Goal: Task Accomplishment & Management: Complete application form

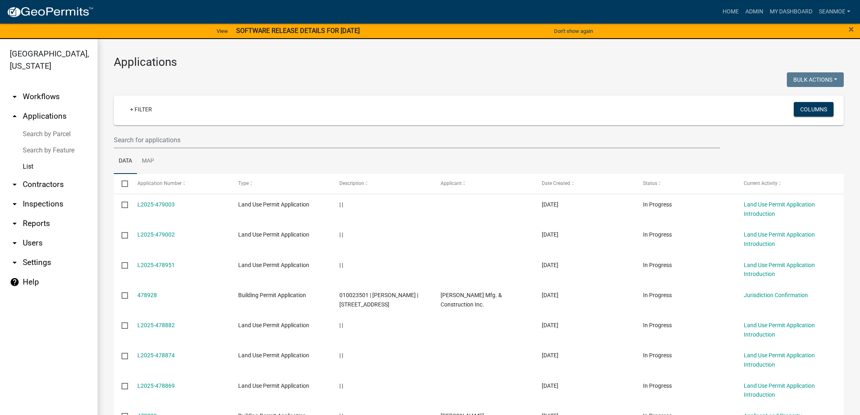
select select "1: 25"
click at [43, 117] on link "arrow_drop_up Applications" at bounding box center [49, 116] width 98 height 20
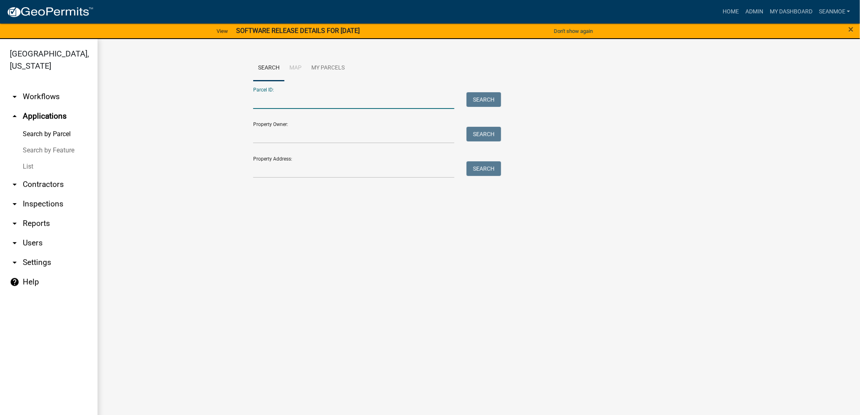
click at [284, 104] on input "Parcel ID:" at bounding box center [353, 100] width 201 height 17
type input "120117700"
click at [483, 91] on div "Parcel ID: 120117700 Search" at bounding box center [375, 95] width 244 height 28
click at [484, 98] on button "Search" at bounding box center [484, 99] width 35 height 15
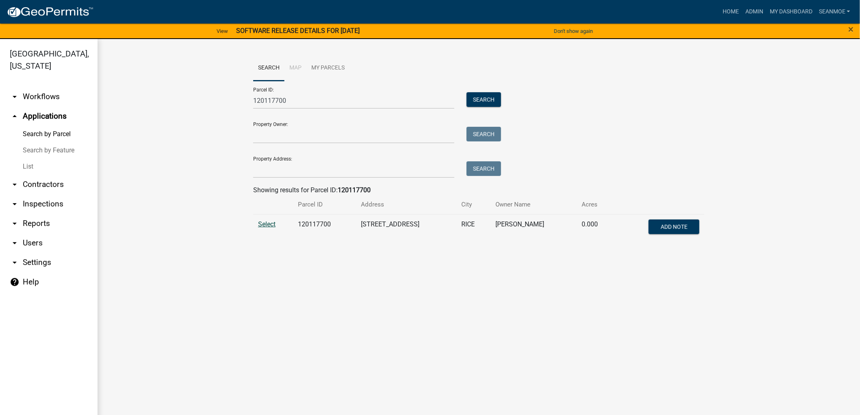
click at [265, 225] on span "Select" at bounding box center [266, 224] width 17 height 8
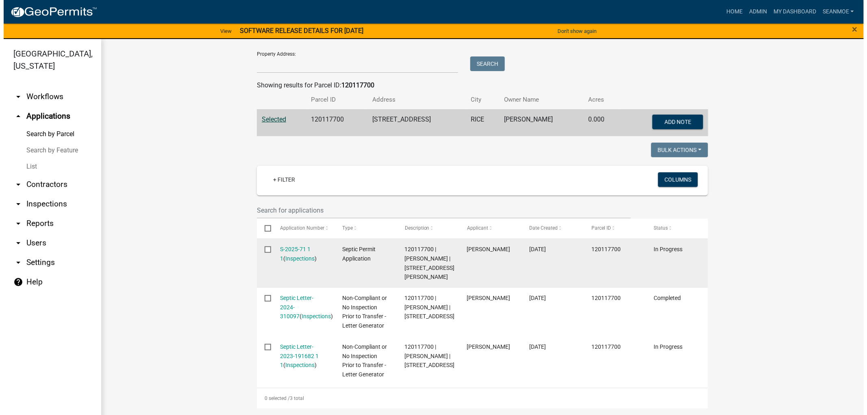
scroll to position [135, 0]
click at [290, 246] on link "S-2025-71 1 1" at bounding box center [292, 254] width 30 height 16
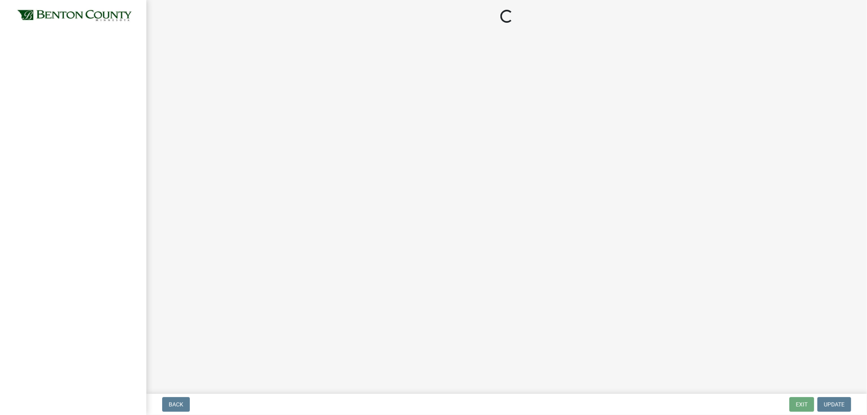
select select "3: 3"
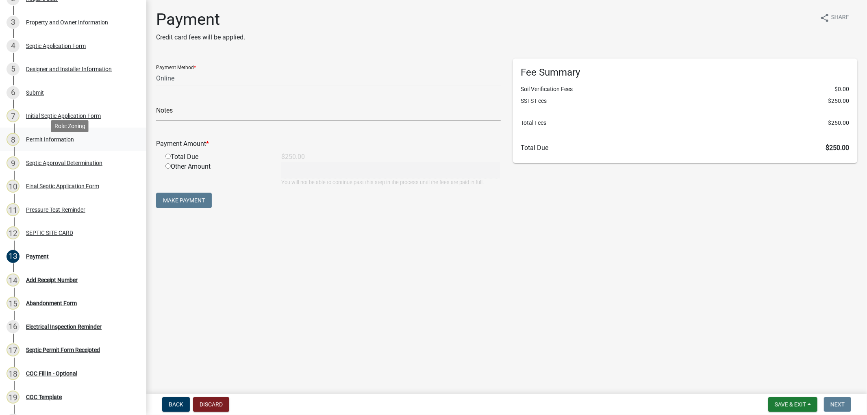
scroll to position [90, 0]
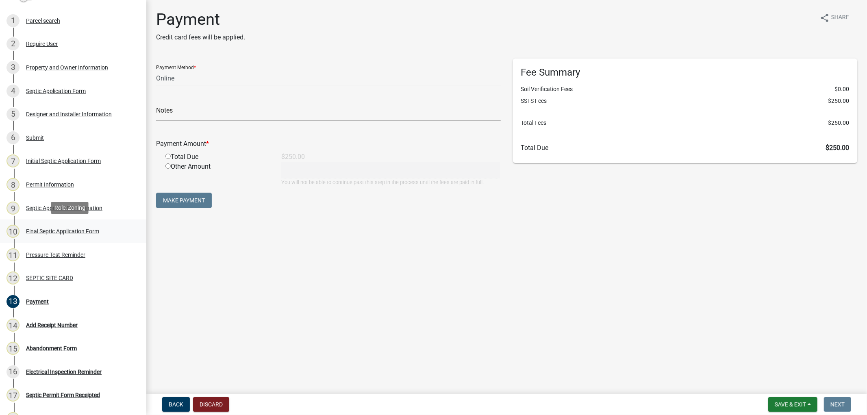
click at [52, 230] on div "Final Septic Application Form" at bounding box center [62, 231] width 73 height 6
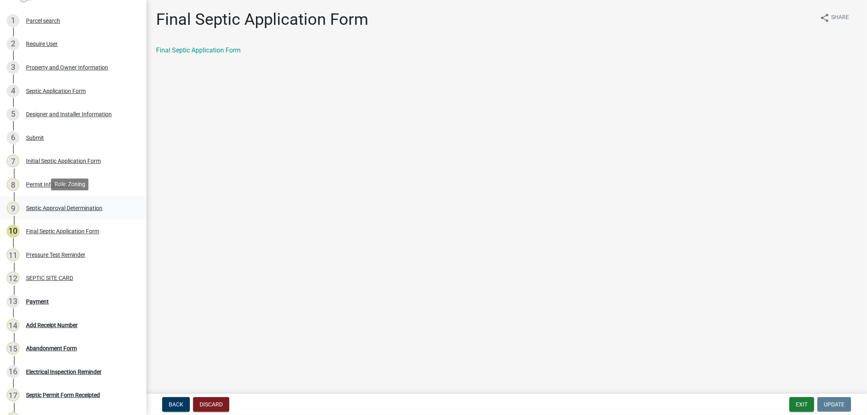
click at [67, 210] on div "9 Septic Approval Determination" at bounding box center [70, 208] width 127 height 13
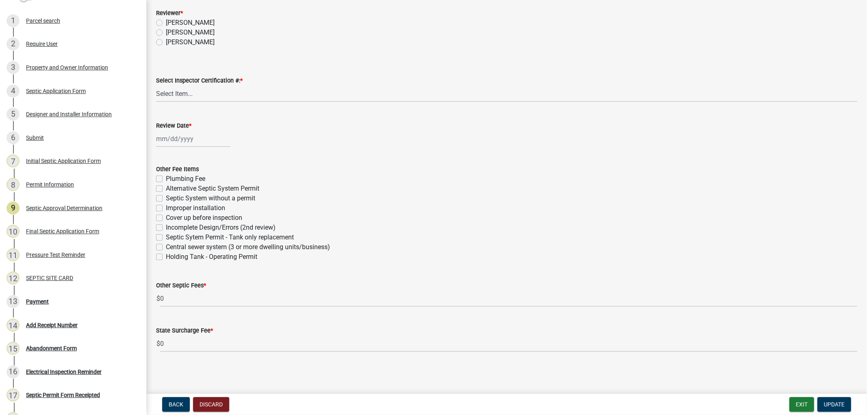
scroll to position [261, 0]
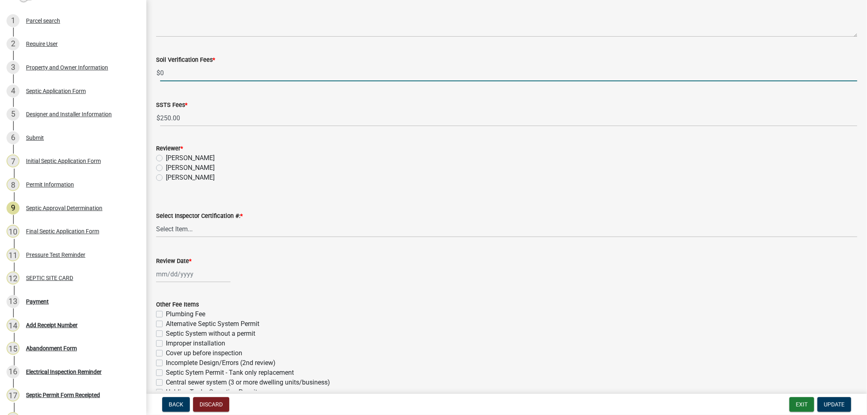
drag, startPoint x: 169, startPoint y: 71, endPoint x: 159, endPoint y: 71, distance: 11.0
click at [159, 71] on div "$ 0" at bounding box center [506, 73] width 701 height 17
type input "100.00"
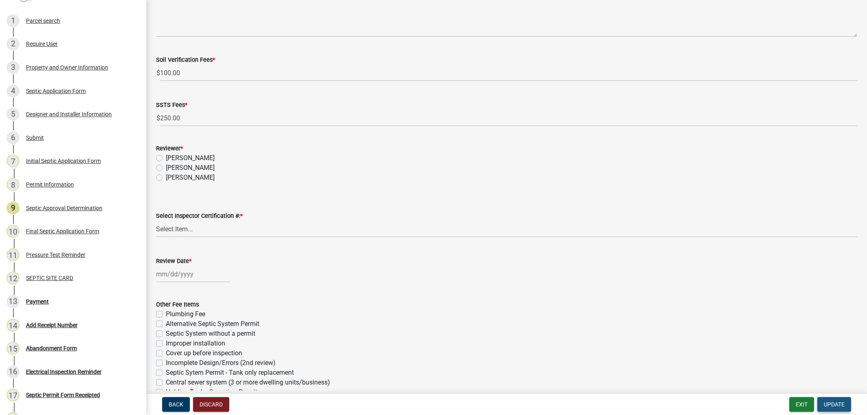
click at [844, 406] on span "Update" at bounding box center [834, 404] width 21 height 7
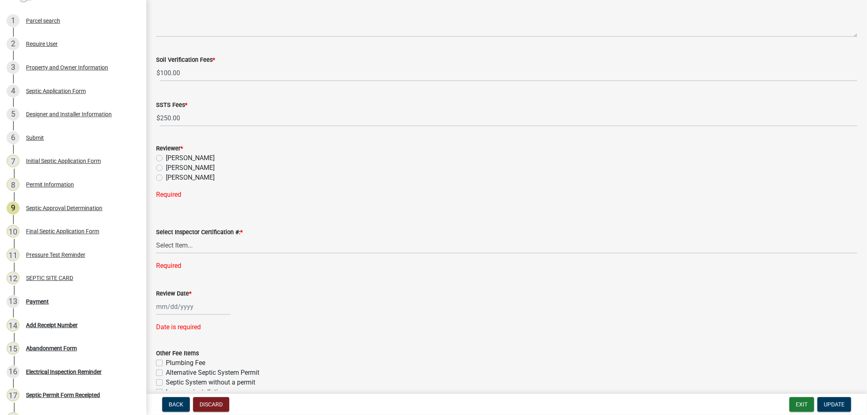
click at [166, 167] on label "[PERSON_NAME]" at bounding box center [190, 168] width 49 height 10
click at [166, 167] on input "[PERSON_NAME]" at bounding box center [168, 165] width 5 height 5
radio input "true"
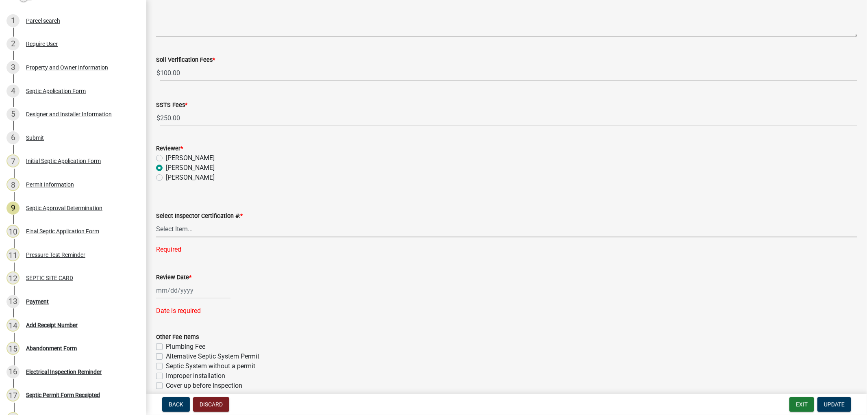
click at [172, 228] on select "Select Item... C8970 C10350" at bounding box center [506, 229] width 701 height 17
click at [156, 221] on select "Select Item... C8970 C10350" at bounding box center [506, 229] width 701 height 17
select select "d675f826-2bf1-4ce2-9ebe-43c1842a6c70"
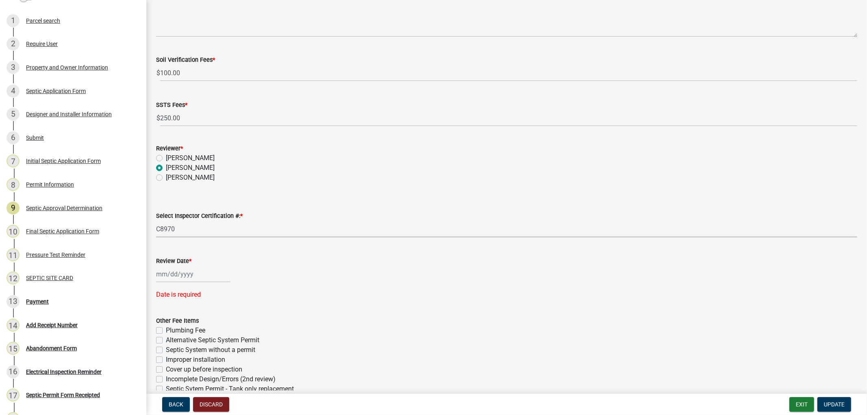
click at [188, 274] on div at bounding box center [193, 274] width 74 height 17
select select "9"
select select "2025"
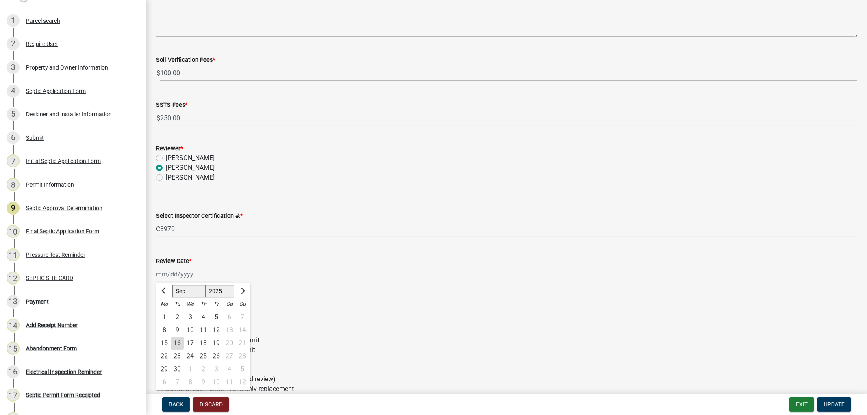
click at [176, 342] on div "16" at bounding box center [177, 343] width 13 height 13
type input "09/16/2025"
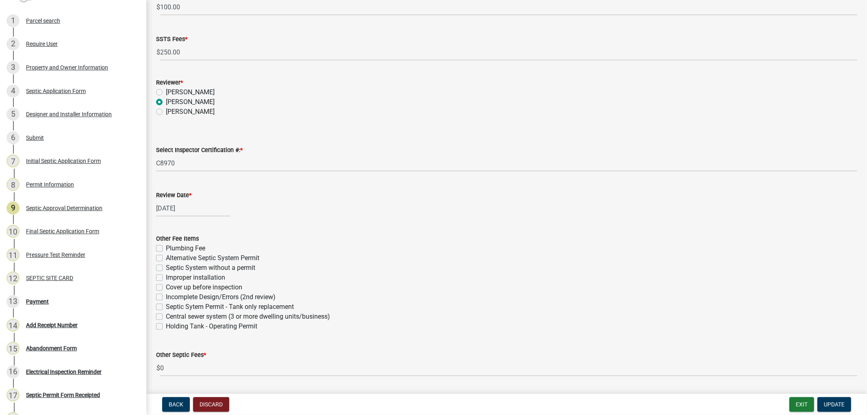
scroll to position [429, 0]
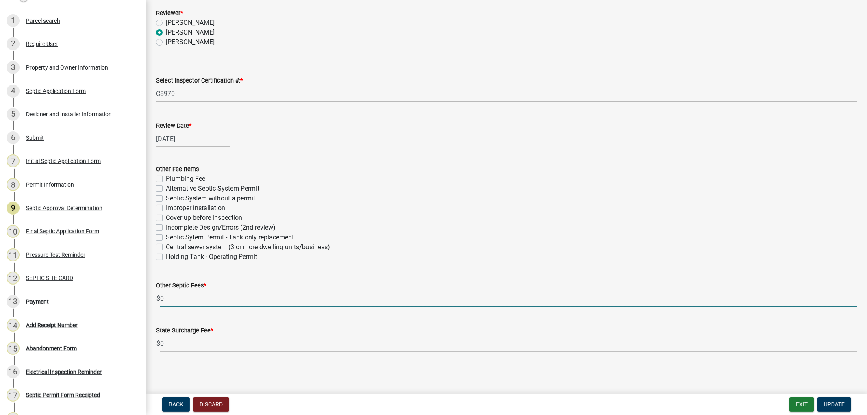
click at [193, 298] on input "0" at bounding box center [508, 298] width 697 height 17
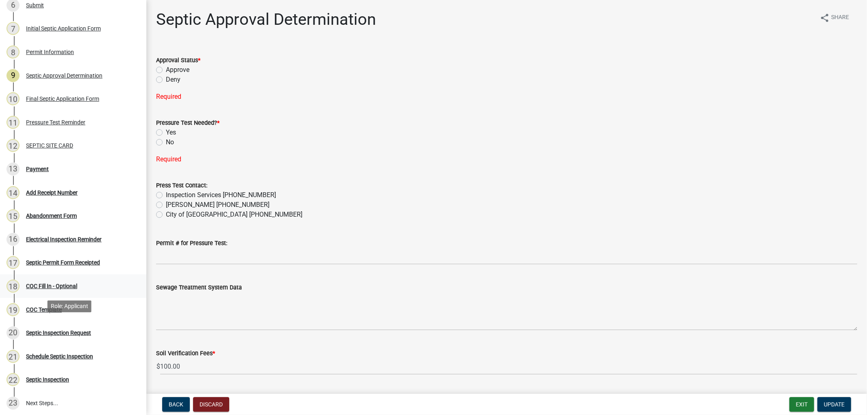
scroll to position [226, 0]
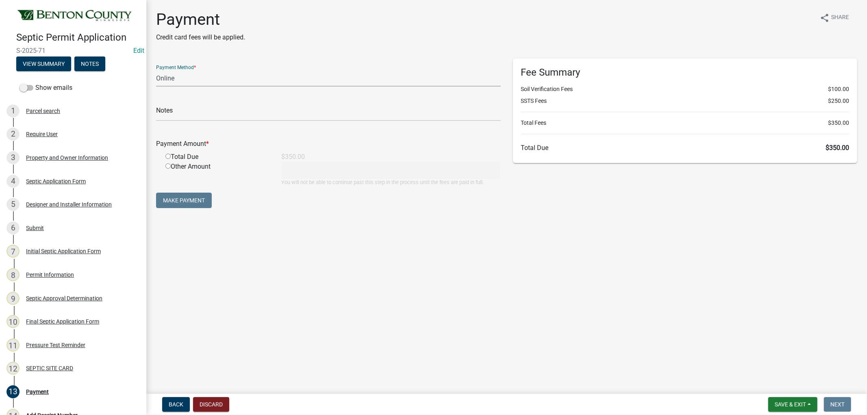
drag, startPoint x: 202, startPoint y: 86, endPoint x: 201, endPoint y: 80, distance: 5.5
click at [202, 85] on select "Credit Card POS Check Cash Online" at bounding box center [328, 78] width 345 height 17
select select "0: 2"
click at [156, 70] on select "Credit Card POS Check Cash Online" at bounding box center [328, 78] width 345 height 17
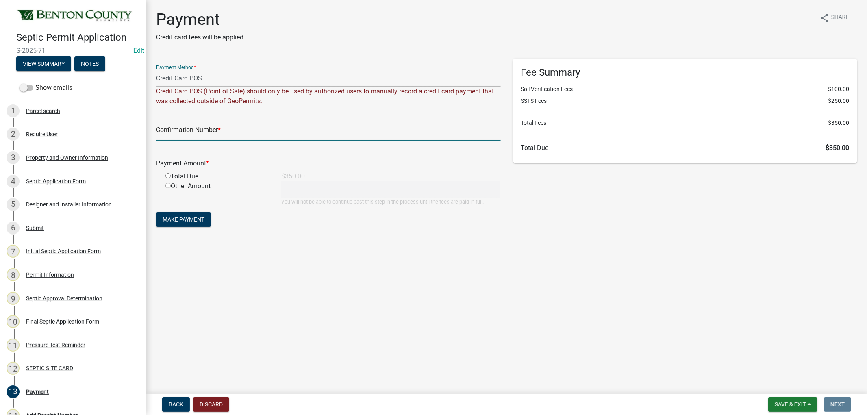
click at [180, 127] on input "text" at bounding box center [328, 132] width 345 height 17
click at [221, 138] on input "text" at bounding box center [328, 132] width 345 height 17
click at [220, 133] on input "text" at bounding box center [328, 132] width 345 height 17
click at [192, 132] on input "text" at bounding box center [328, 132] width 345 height 17
type input "2"
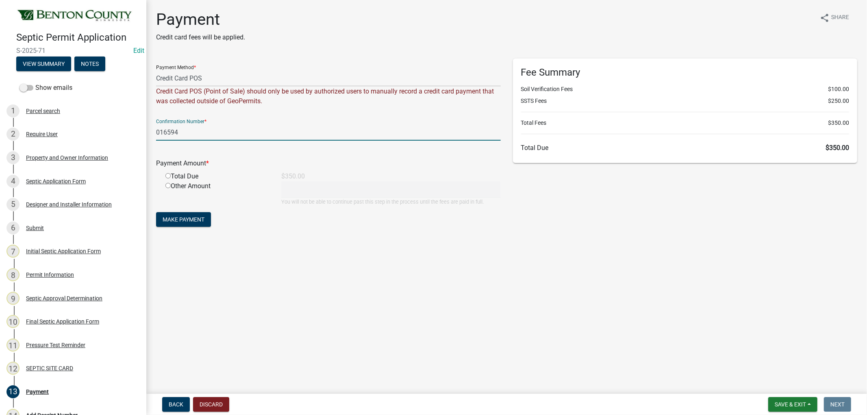
type input "016594"
click at [170, 176] on input "radio" at bounding box center [167, 175] width 5 height 5
radio input "true"
type input "350"
click at [183, 217] on span "Make Payment" at bounding box center [184, 219] width 42 height 7
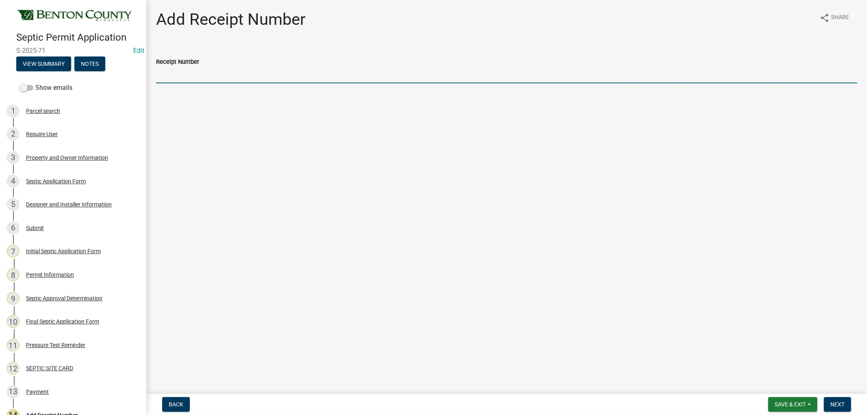
click at [193, 78] on input "Receipt Number" at bounding box center [506, 75] width 701 height 17
type input "25000298"
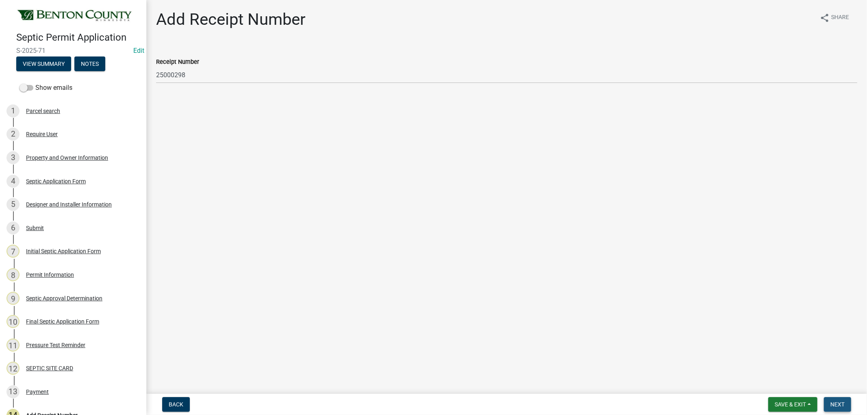
click at [834, 401] on span "Next" at bounding box center [837, 404] width 14 height 7
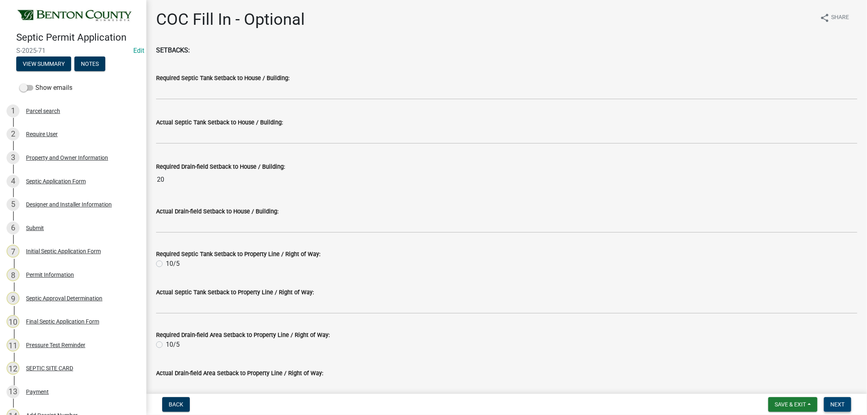
click at [843, 401] on span "Next" at bounding box center [837, 404] width 14 height 7
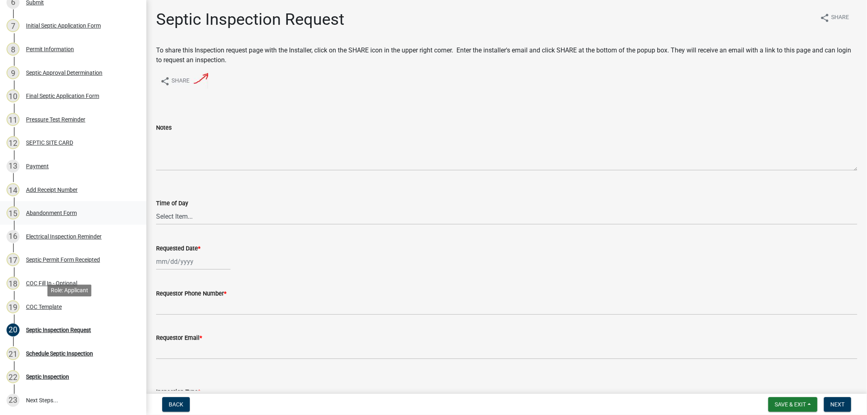
scroll to position [225, 0]
click at [71, 261] on div "Septic Permit Form Receipted" at bounding box center [63, 260] width 74 height 6
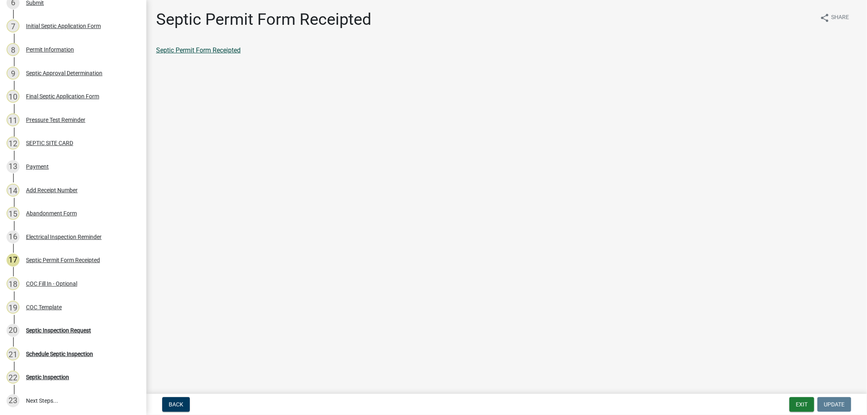
click at [189, 48] on link "Septic Permit Form Receipted" at bounding box center [198, 50] width 85 height 8
click at [50, 143] on div "SEPTIC SITE CARD" at bounding box center [49, 143] width 47 height 6
click at [188, 50] on link "SEPTIC SITE CARD" at bounding box center [183, 50] width 55 height 8
